Goal: Navigation & Orientation: Find specific page/section

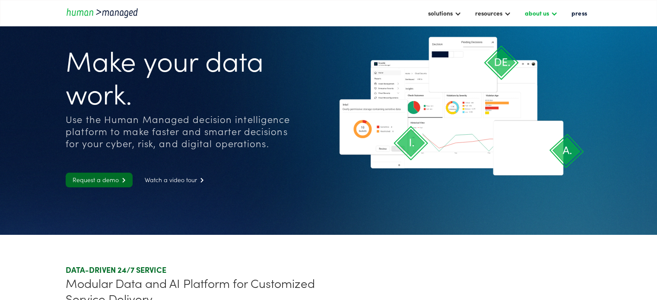
click at [552, 16] on div "about us" at bounding box center [541, 13] width 41 height 15
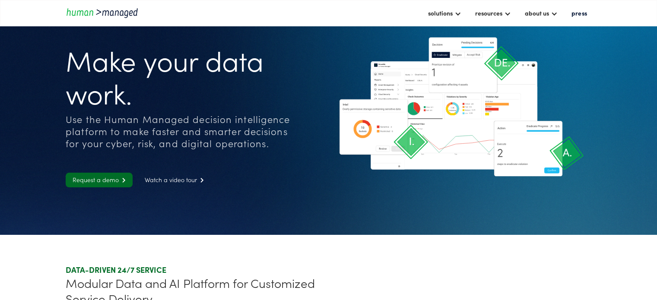
click at [621, 18] on div "solutions cyber solutions risk solutions digital solutions resources insights c…" at bounding box center [328, 13] width 657 height 26
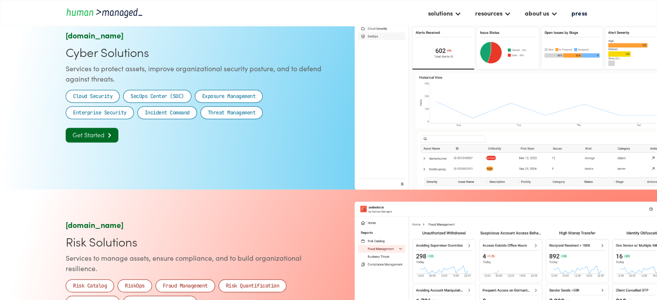
scroll to position [2189, 0]
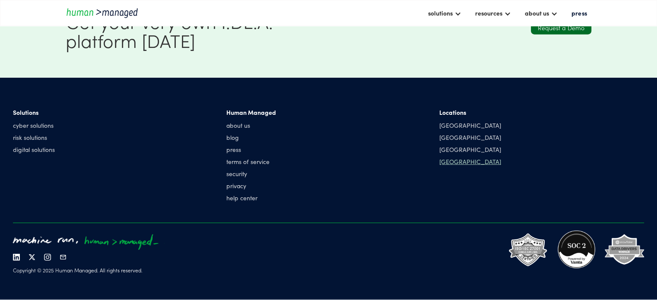
click at [451, 159] on div "[GEOGRAPHIC_DATA]" at bounding box center [471, 161] width 62 height 9
click at [457, 165] on div "[GEOGRAPHIC_DATA]" at bounding box center [471, 161] width 62 height 9
click at [457, 163] on div "[GEOGRAPHIC_DATA]" at bounding box center [471, 161] width 62 height 9
click at [456, 160] on div "[GEOGRAPHIC_DATA]" at bounding box center [471, 161] width 62 height 9
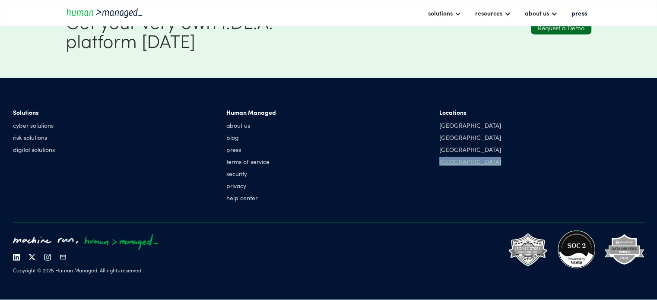
click at [456, 160] on div "[GEOGRAPHIC_DATA]" at bounding box center [471, 161] width 62 height 9
click at [458, 171] on div "Locations Singapore Manila India Hong Kong" at bounding box center [542, 157] width 205 height 98
click at [449, 153] on div "[GEOGRAPHIC_DATA]" at bounding box center [471, 149] width 62 height 9
click at [449, 149] on div "[GEOGRAPHIC_DATA]" at bounding box center [471, 149] width 62 height 9
click at [451, 162] on div "[GEOGRAPHIC_DATA]" at bounding box center [471, 161] width 62 height 9
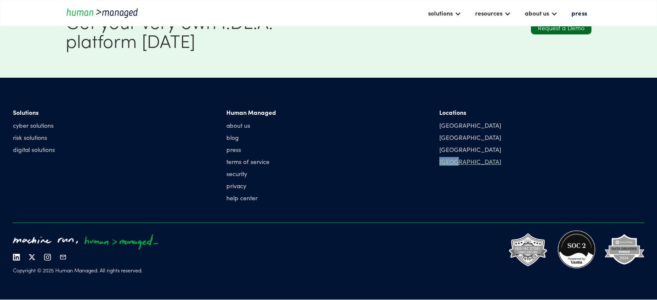
click at [451, 162] on div "[GEOGRAPHIC_DATA]" at bounding box center [471, 161] width 62 height 9
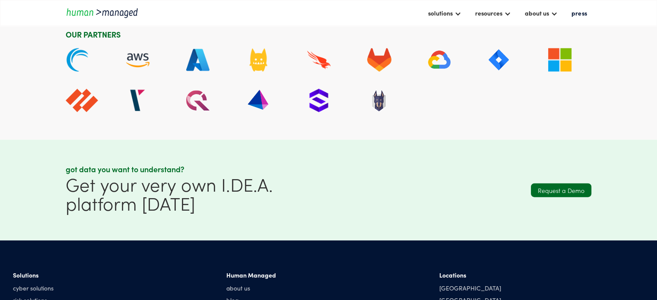
scroll to position [2189, 0]
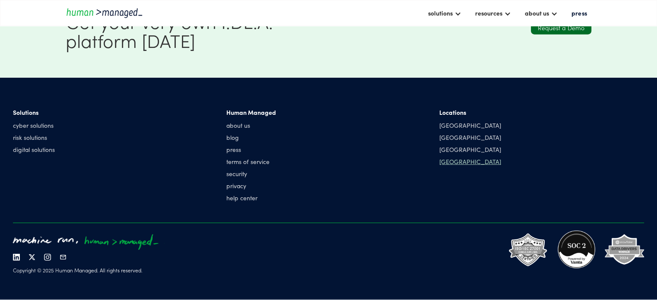
click at [451, 159] on div "[GEOGRAPHIC_DATA]" at bounding box center [471, 161] width 62 height 9
click at [452, 162] on div "[GEOGRAPHIC_DATA]" at bounding box center [471, 161] width 62 height 9
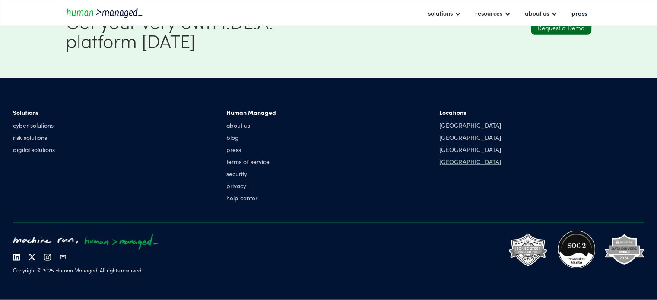
click at [452, 162] on div "[GEOGRAPHIC_DATA]" at bounding box center [471, 161] width 62 height 9
click at [453, 162] on div "[GEOGRAPHIC_DATA]" at bounding box center [471, 161] width 62 height 9
click at [247, 198] on link "help center" at bounding box center [251, 198] width 50 height 9
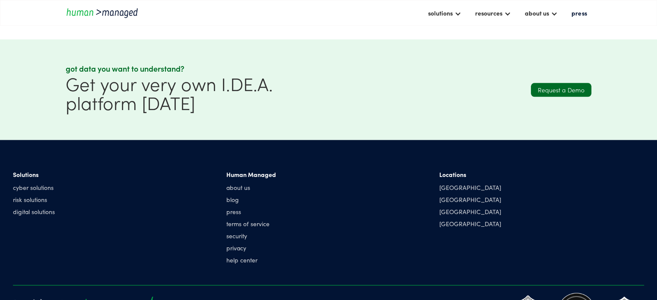
drag, startPoint x: 659, startPoint y: 54, endPoint x: 651, endPoint y: 273, distance: 219.3
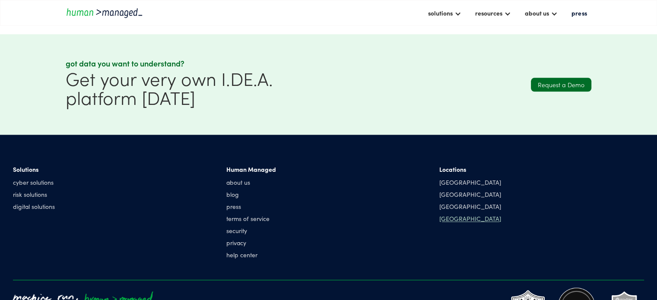
click at [455, 222] on div "[GEOGRAPHIC_DATA]" at bounding box center [471, 218] width 62 height 9
click at [444, 218] on div "[GEOGRAPHIC_DATA]" at bounding box center [471, 218] width 62 height 9
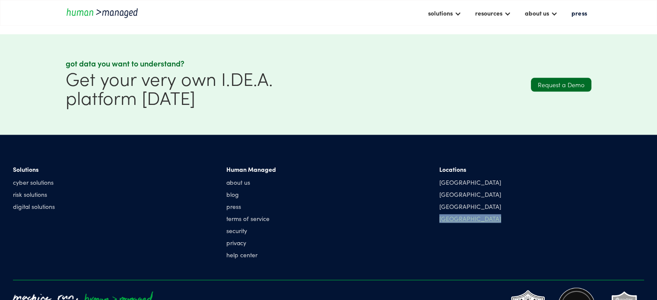
click at [444, 218] on div "[GEOGRAPHIC_DATA]" at bounding box center [471, 218] width 62 height 9
click at [440, 239] on div "Locations [GEOGRAPHIC_DATA] [GEOGRAPHIC_DATA] [GEOGRAPHIC_DATA] [GEOGRAPHIC_DAT…" at bounding box center [542, 214] width 205 height 98
click at [449, 217] on div "[GEOGRAPHIC_DATA]" at bounding box center [471, 218] width 62 height 9
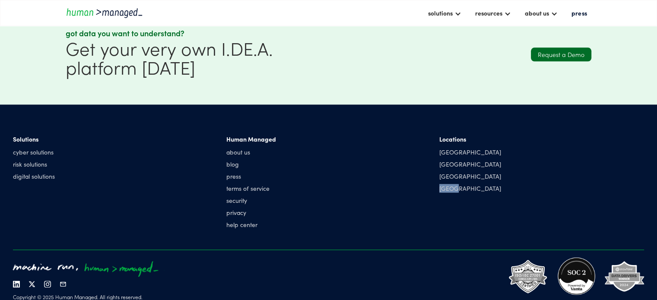
scroll to position [1071, 0]
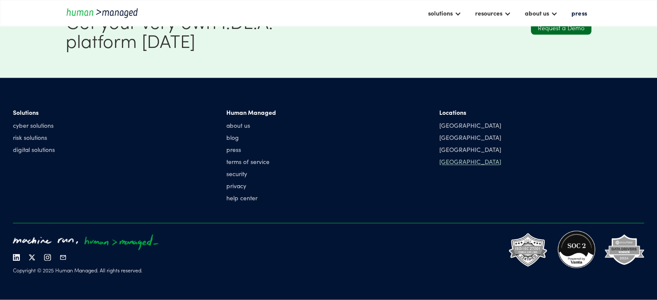
click at [462, 159] on div "[GEOGRAPHIC_DATA]" at bounding box center [471, 161] width 62 height 9
click at [51, 259] on img at bounding box center [47, 257] width 7 height 7
click at [233, 151] on link "press" at bounding box center [251, 149] width 50 height 9
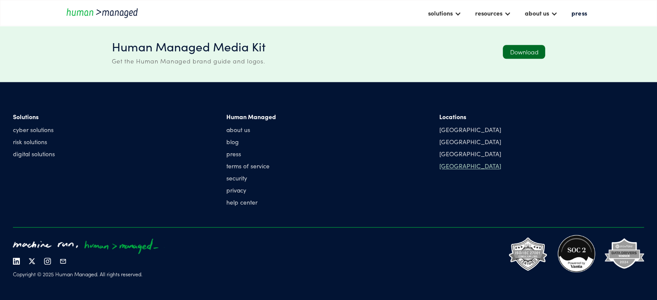
scroll to position [749, 0]
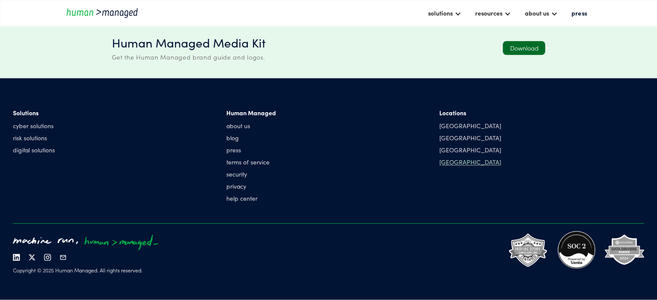
click at [456, 164] on div "[GEOGRAPHIC_DATA]" at bounding box center [471, 162] width 62 height 9
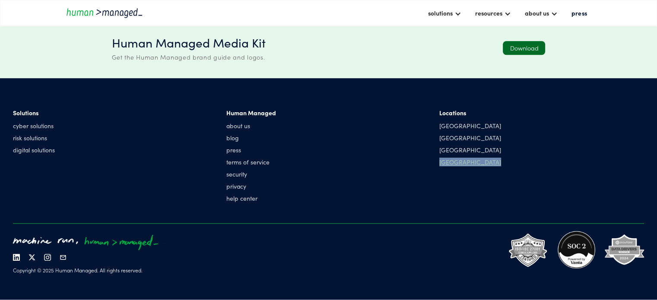
click at [456, 164] on div "[GEOGRAPHIC_DATA]" at bounding box center [471, 162] width 62 height 9
click at [305, 102] on div "Solutions cyber solutions risk solutions digital solutions Human Managed about …" at bounding box center [328, 157] width 631 height 115
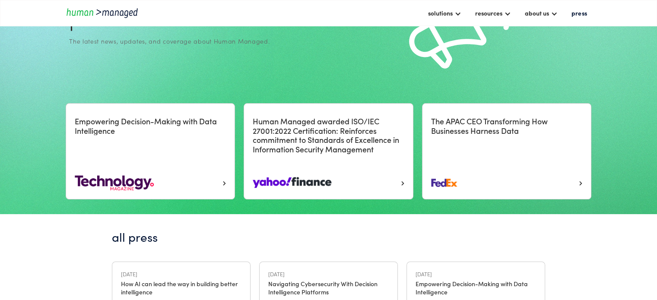
scroll to position [0, 0]
